Goal: Task Accomplishment & Management: Use online tool/utility

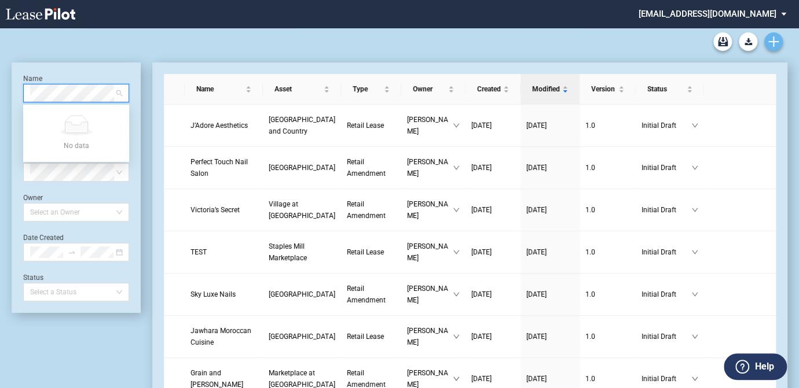
click at [768, 41] on use "Create new document" at bounding box center [773, 41] width 10 height 10
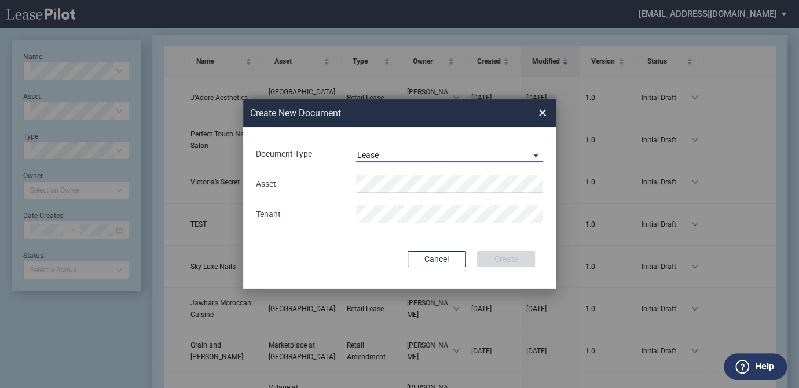
click at [432, 153] on span "Lease" at bounding box center [440, 156] width 166 height 12
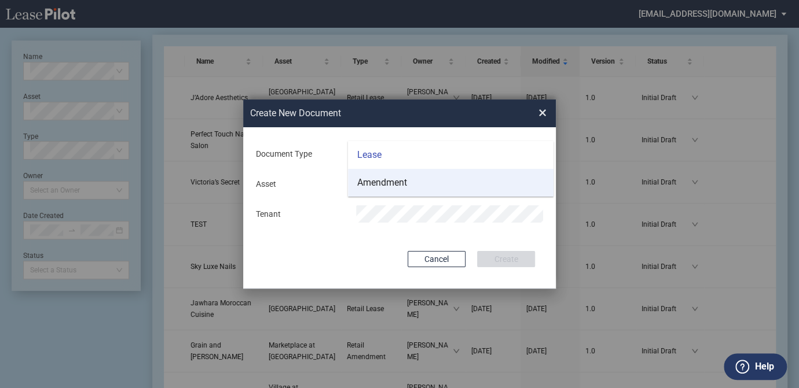
click at [420, 179] on md-option "Amendment" at bounding box center [450, 183] width 205 height 28
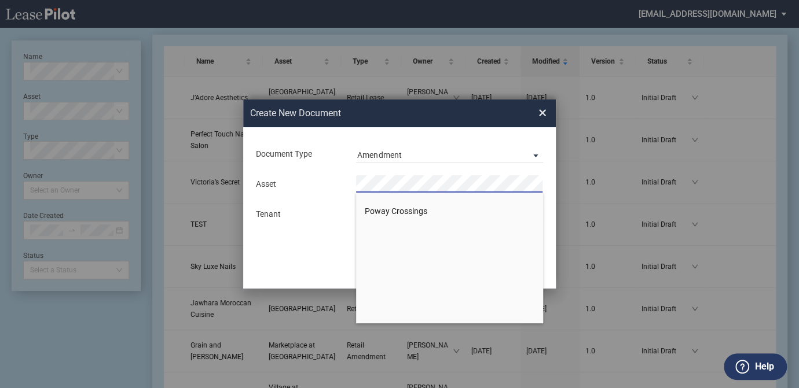
scroll to position [1262, 0]
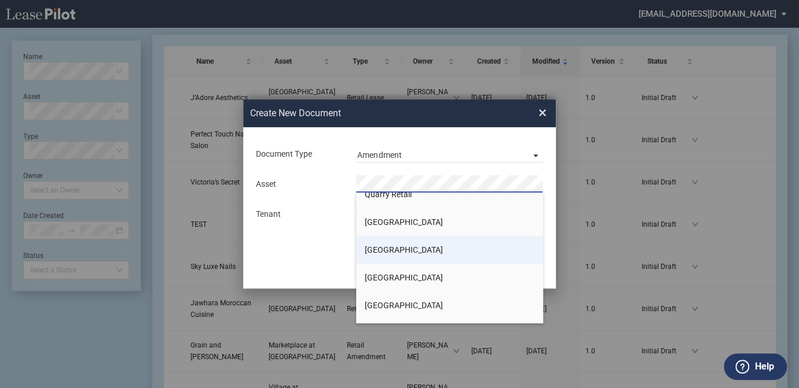
click at [418, 251] on span "[GEOGRAPHIC_DATA]" at bounding box center [404, 249] width 78 height 9
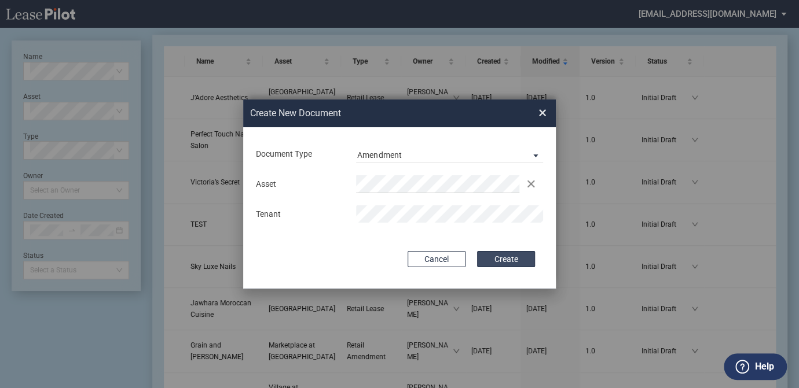
click at [515, 256] on button "Create" at bounding box center [506, 259] width 58 height 16
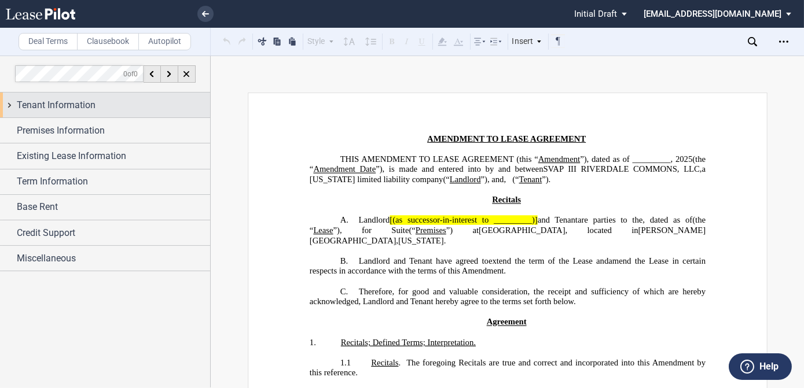
click at [82, 104] on span "Tenant Information" at bounding box center [56, 105] width 79 height 14
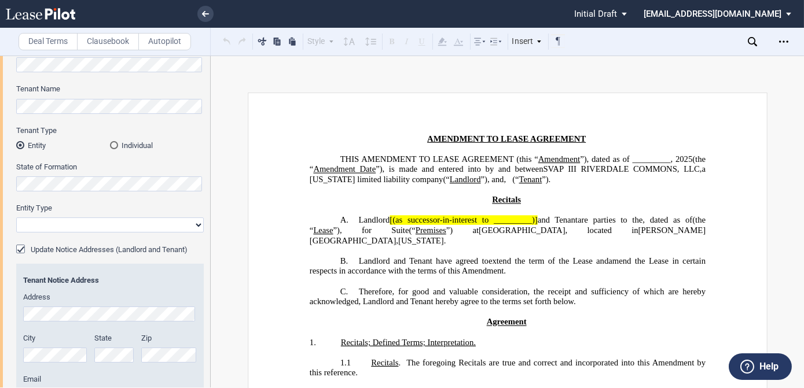
scroll to position [52, 0]
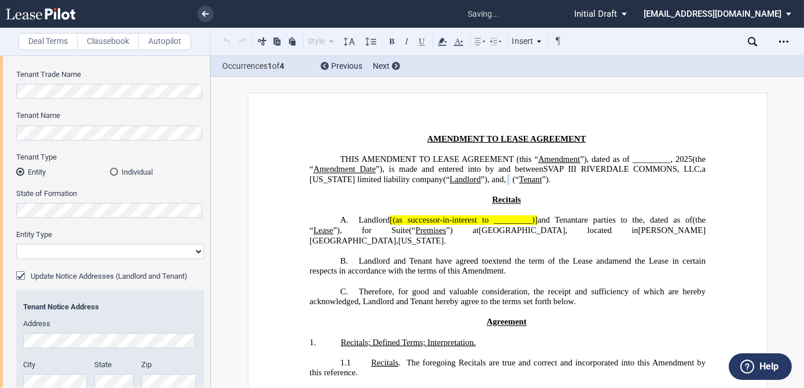
select select "corporation"
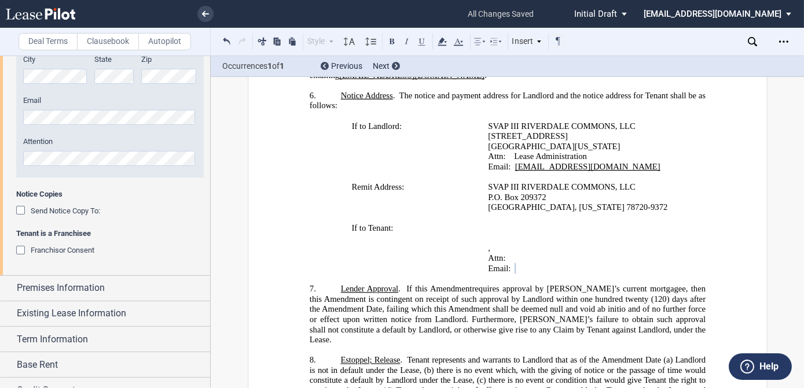
scroll to position [358, 0]
click at [78, 312] on span "Existing Lease Information" at bounding box center [71, 313] width 109 height 14
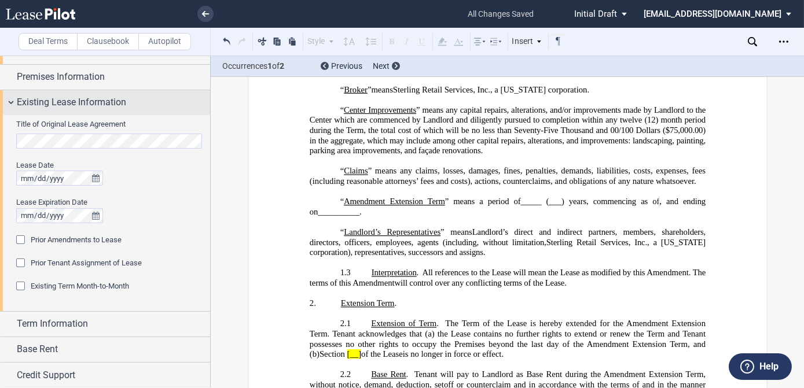
scroll to position [594, 0]
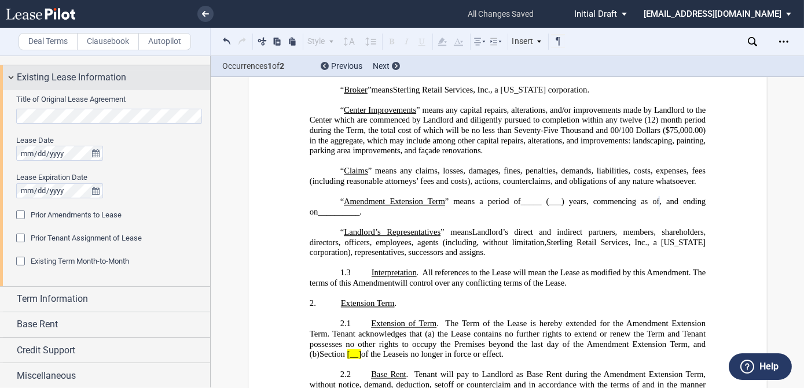
click at [73, 318] on div "Base Rent" at bounding box center [113, 325] width 193 height 14
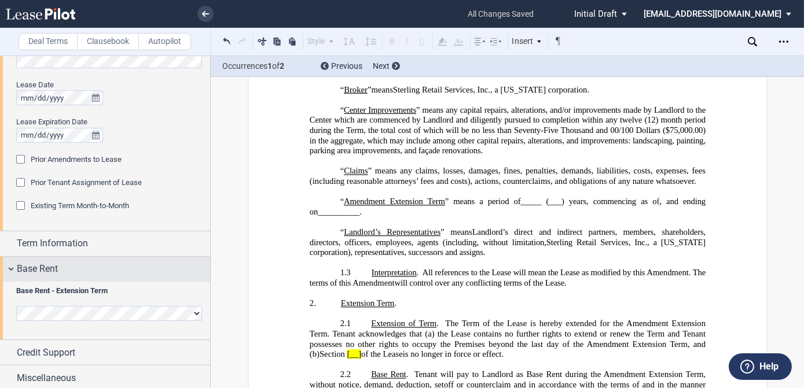
scroll to position [651, 0]
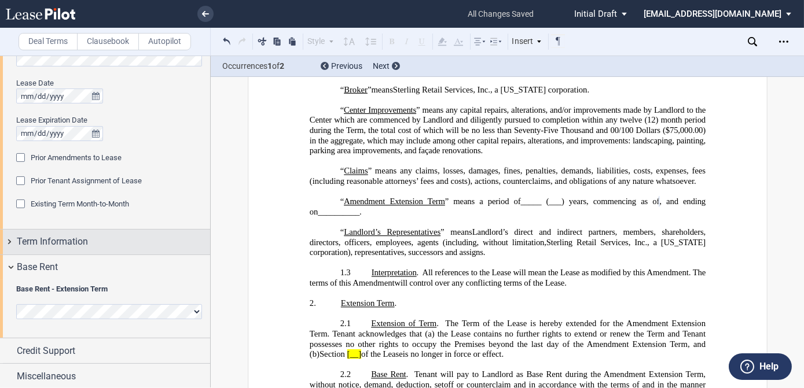
click at [86, 235] on span "Term Information" at bounding box center [52, 242] width 71 height 14
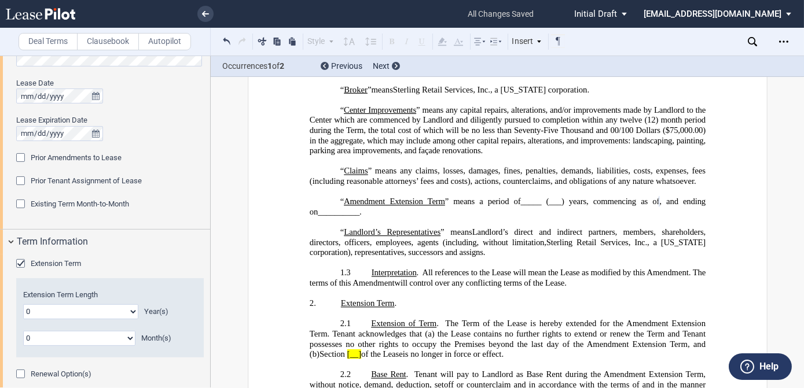
click at [134, 309] on select "0 1 2 3 4 5 6 7 8 9 10 11 12 13 14 15 16 17 18 19 20" at bounding box center [80, 311] width 115 height 15
select select "number:5"
click at [23, 304] on select "0 1 2 3 4 5 6 7 8 9 10 11 12 13 14 15 16 17 18 19 20" at bounding box center [80, 311] width 115 height 15
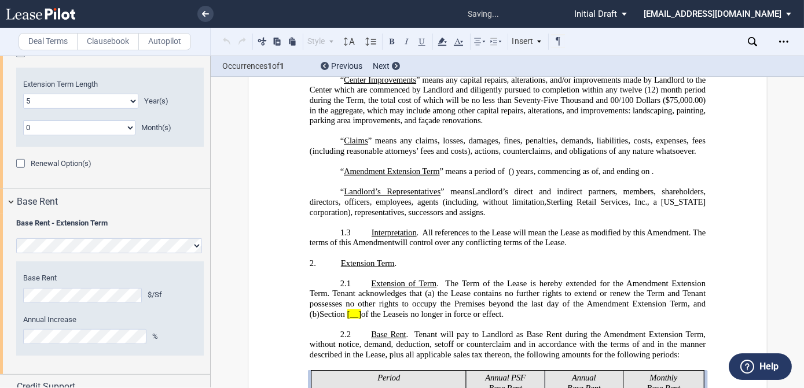
scroll to position [731, 0]
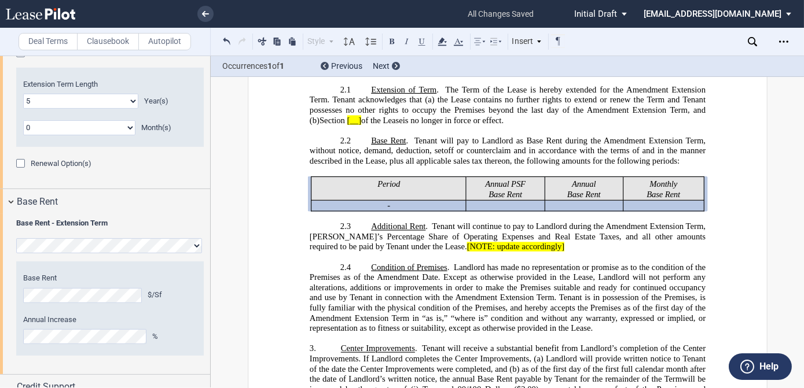
click at [163, 319] on label "Annual Increase" at bounding box center [110, 320] width 174 height 10
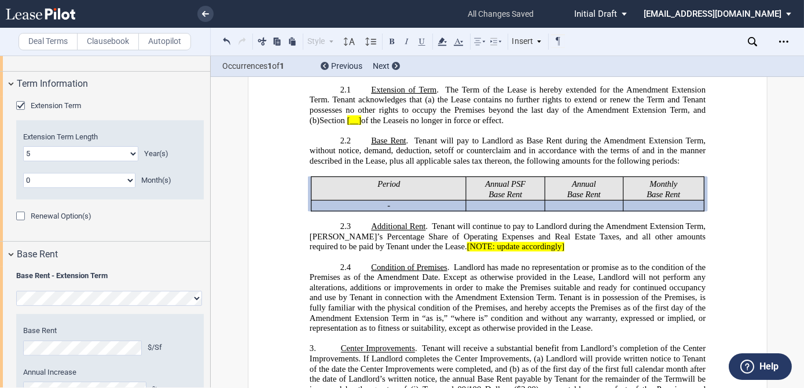
click at [111, 139] on label "Extension Term Length" at bounding box center [110, 137] width 174 height 10
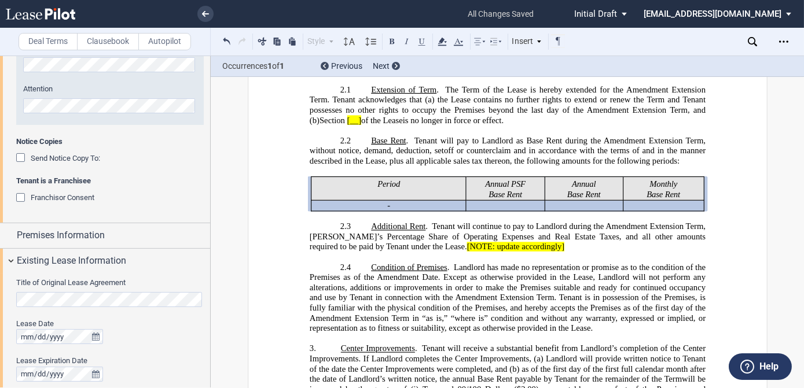
scroll to position [421, 0]
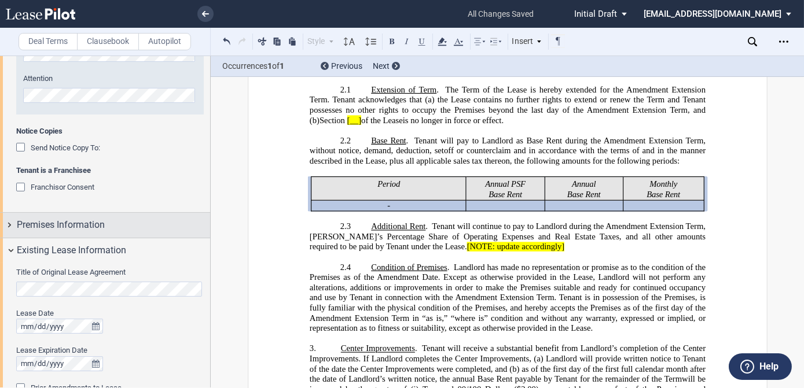
click at [94, 225] on span "Premises Information" at bounding box center [61, 225] width 88 height 14
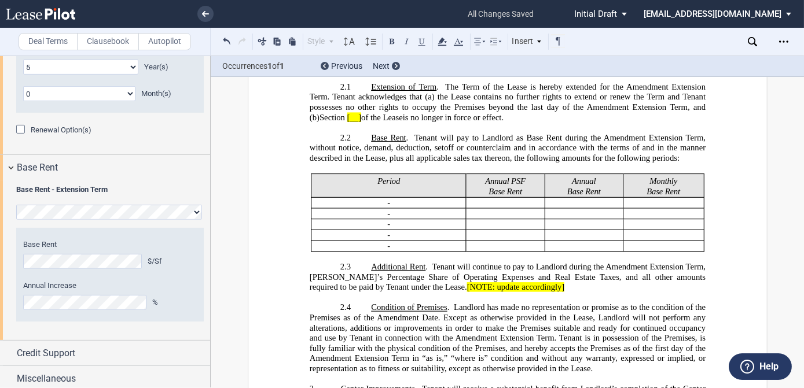
scroll to position [992, 0]
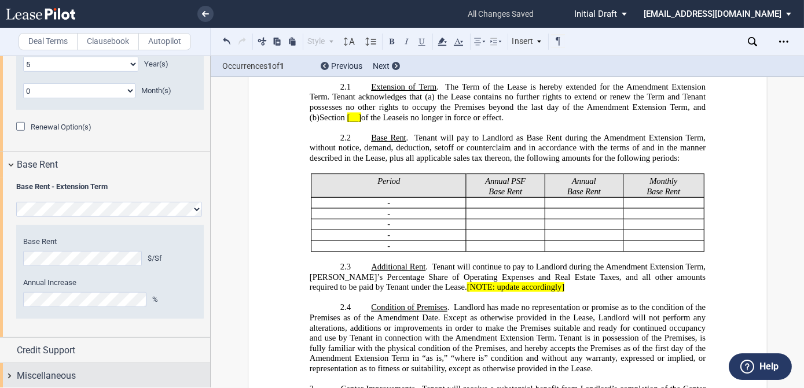
click at [105, 373] on div "Miscellaneous" at bounding box center [113, 376] width 193 height 14
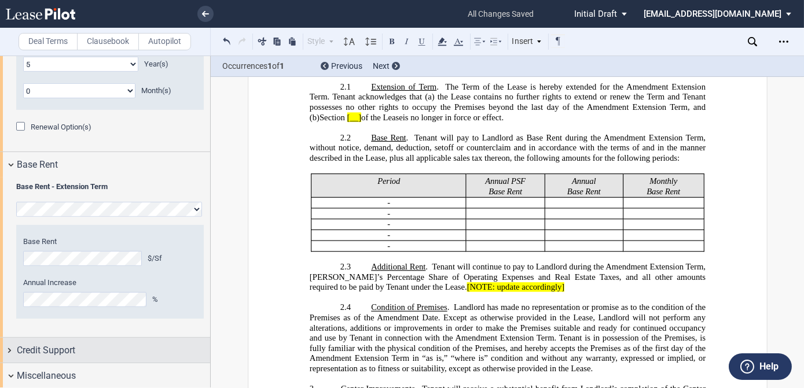
click at [76, 348] on div "Credit Support" at bounding box center [113, 351] width 193 height 14
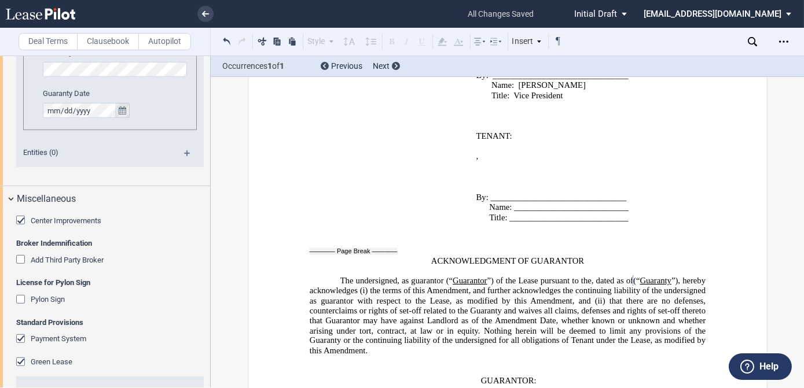
scroll to position [1518, 0]
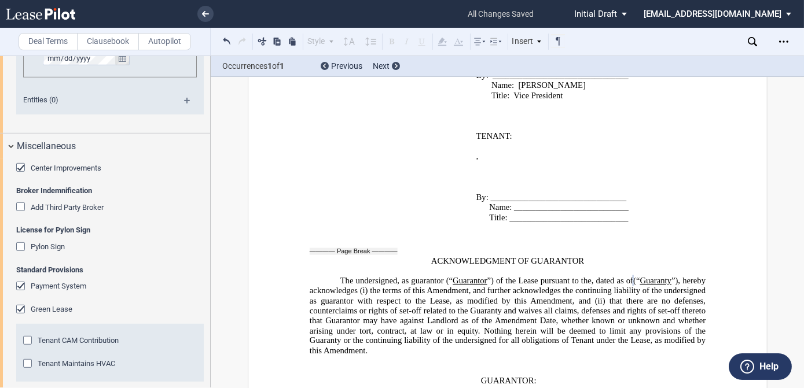
click at [76, 285] on span "Payment System" at bounding box center [59, 286] width 56 height 9
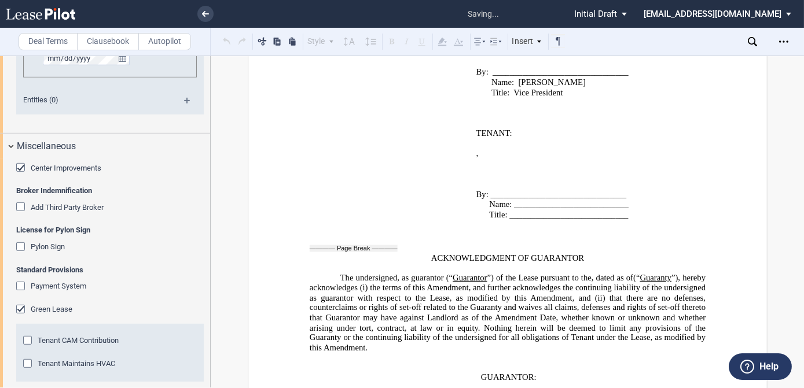
scroll to position [1570, 0]
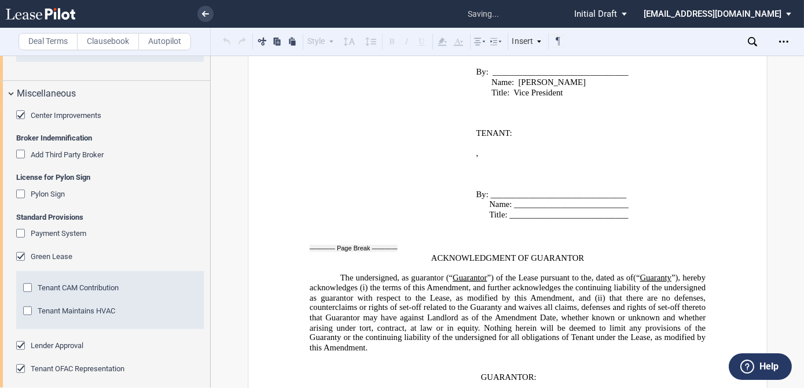
click at [28, 285] on div "Tenant CAM Contribution" at bounding box center [29, 290] width 12 height 12
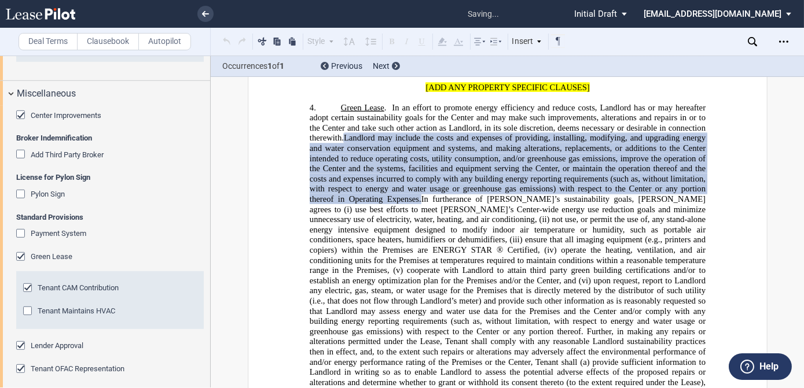
scroll to position [1103, 0]
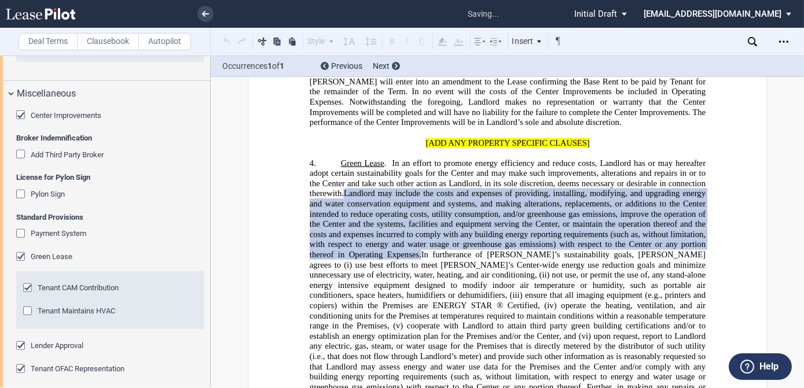
click at [28, 308] on div "Tenant Maintains HVAC" at bounding box center [29, 313] width 12 height 12
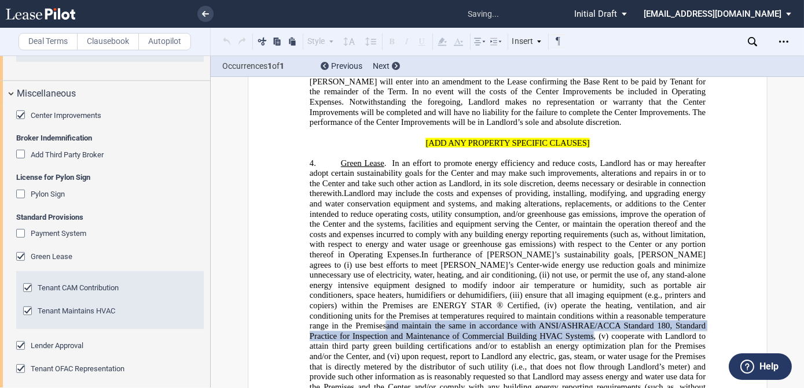
scroll to position [1615, 0]
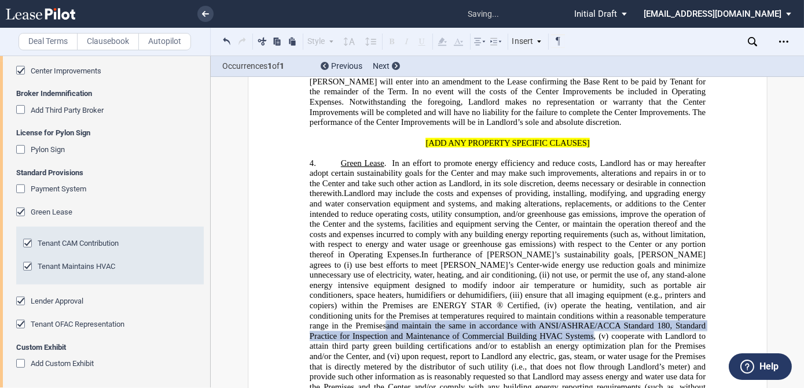
click at [19, 297] on div "Lender Approval" at bounding box center [22, 303] width 12 height 12
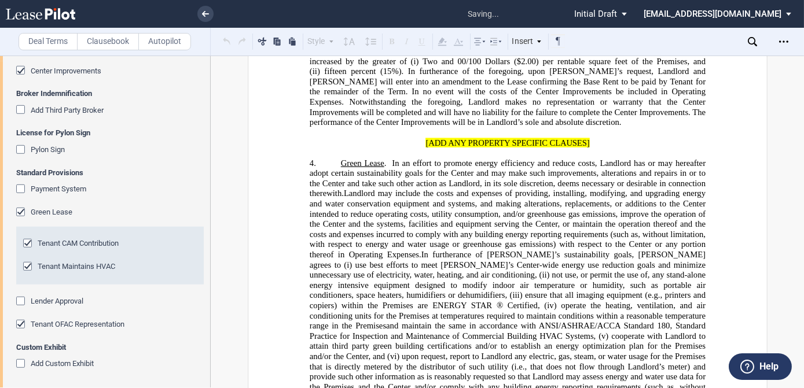
click at [21, 320] on div "Tenant OFAC Representation" at bounding box center [22, 326] width 12 height 12
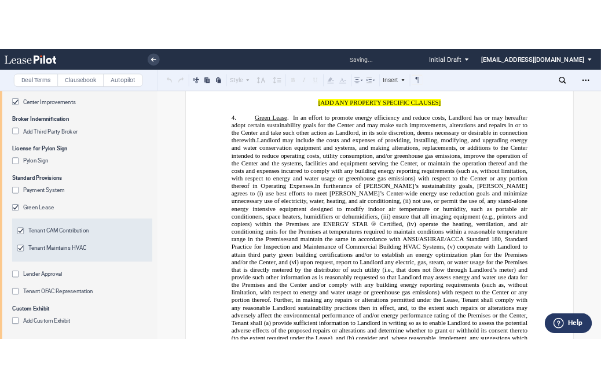
scroll to position [1035, 0]
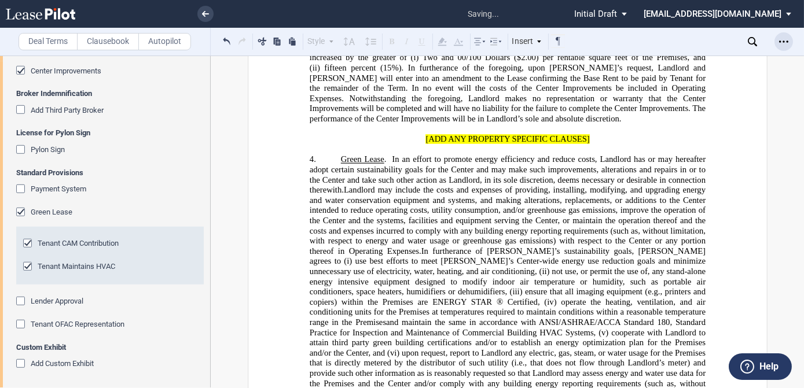
click at [786, 39] on icon "Open Lease options menu" at bounding box center [783, 41] width 9 height 9
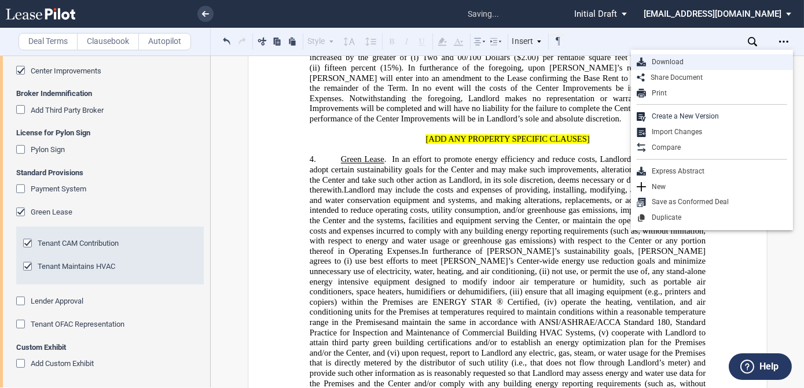
click at [693, 61] on div "Download" at bounding box center [716, 62] width 141 height 10
